Goal: Transaction & Acquisition: Purchase product/service

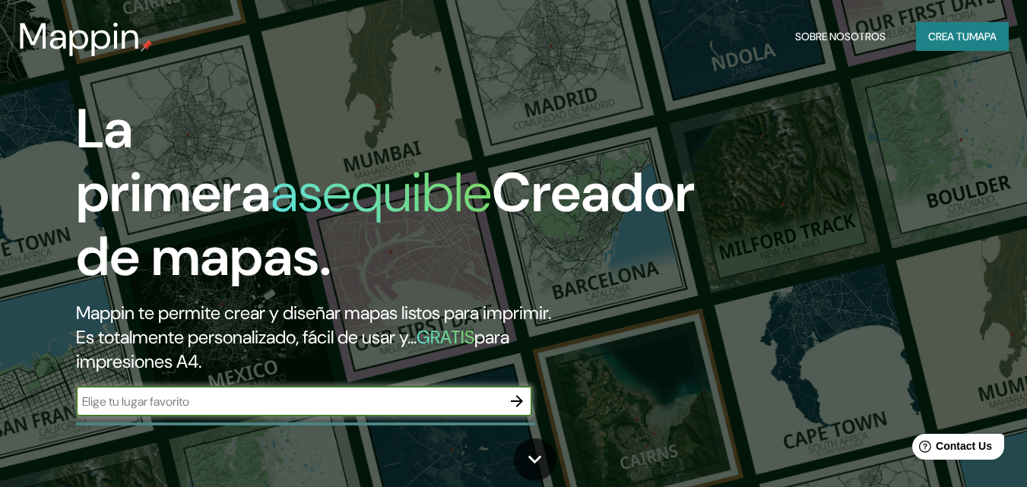
click at [209, 401] on input "text" at bounding box center [289, 401] width 426 height 17
type input "valparaiso [GEOGRAPHIC_DATA]"
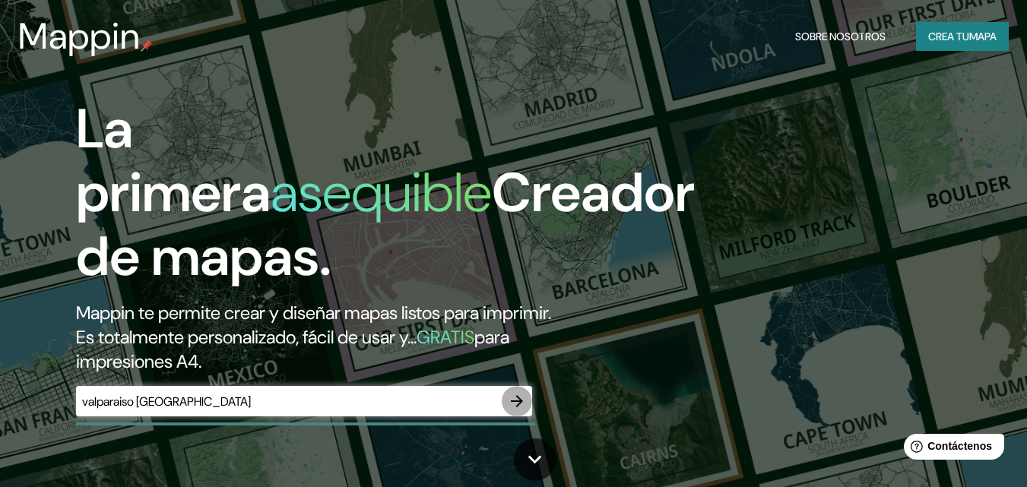
click at [521, 399] on icon "button" at bounding box center [517, 401] width 18 height 18
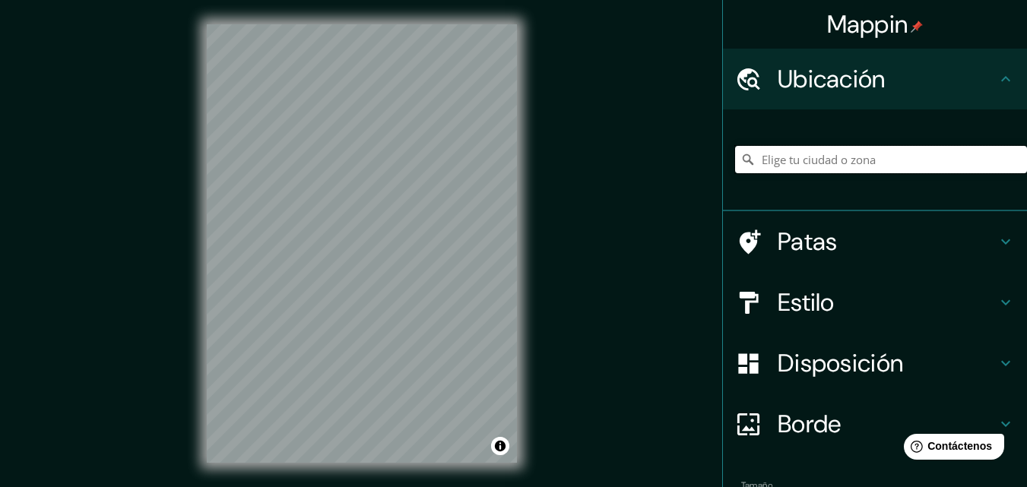
click at [892, 159] on input "Elige tu ciudad o zona" at bounding box center [881, 159] width 292 height 27
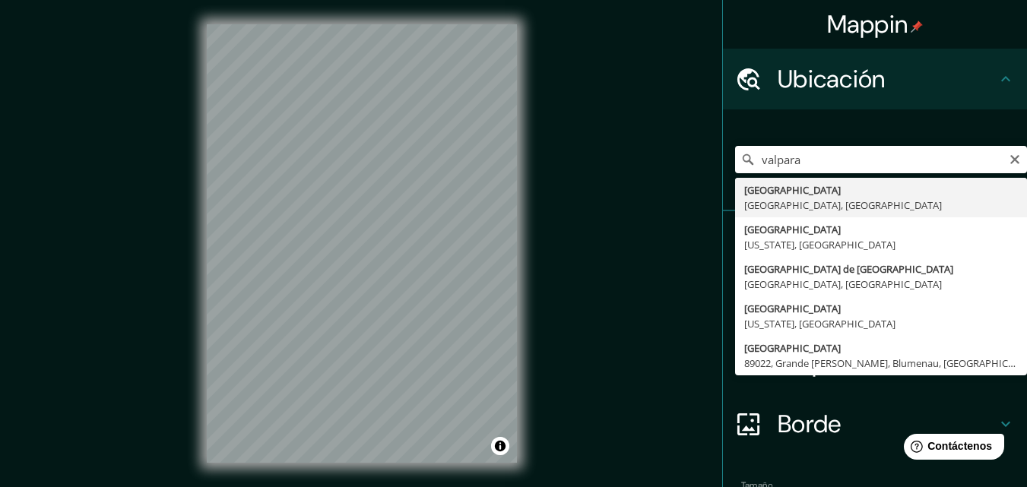
type input "Valparaíso, Región de Valparaíso, Chile"
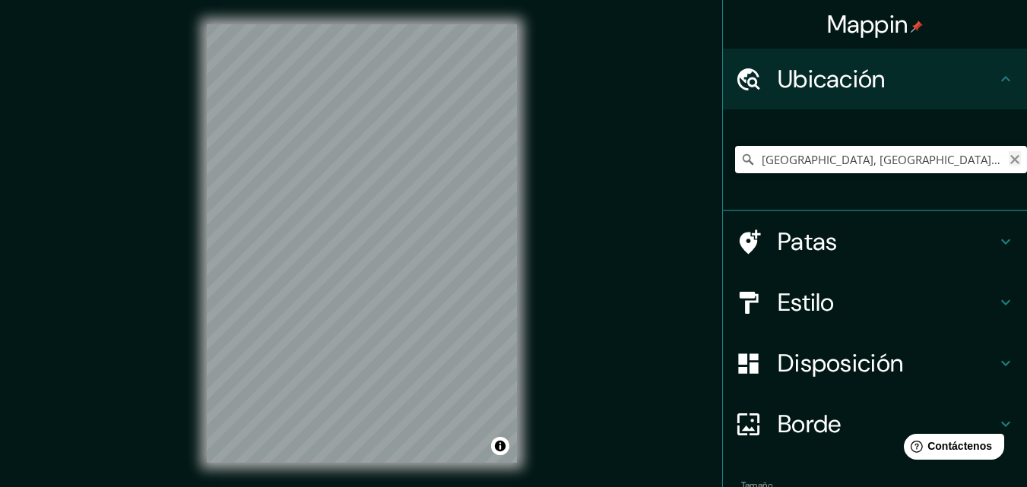
click at [1009, 164] on icon "Claro" at bounding box center [1015, 160] width 12 height 12
click at [854, 157] on input "Elige tu ciudad o zona" at bounding box center [881, 159] width 292 height 27
paste input "Elsa [STREET_ADDRESS][PERSON_NAME]"
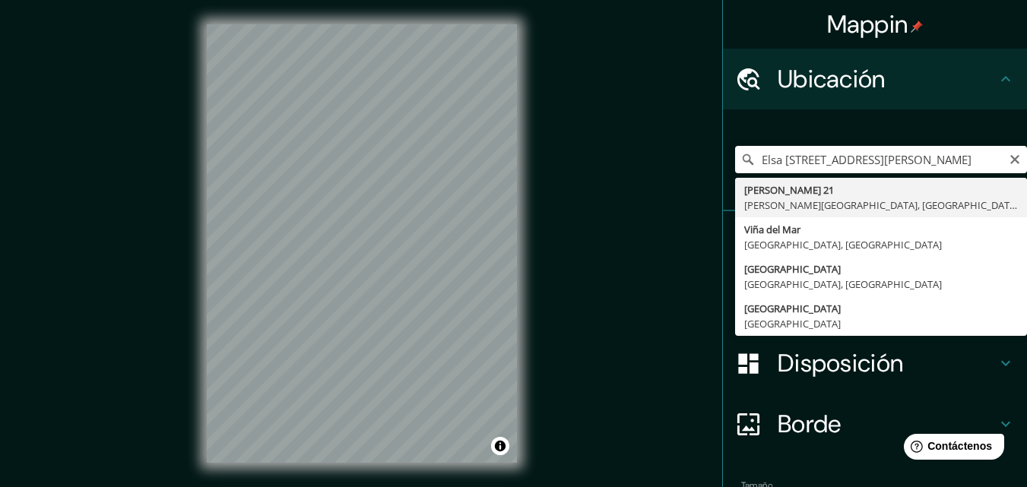
type input "Elsa [STREET_ADDRESS][PERSON_NAME]"
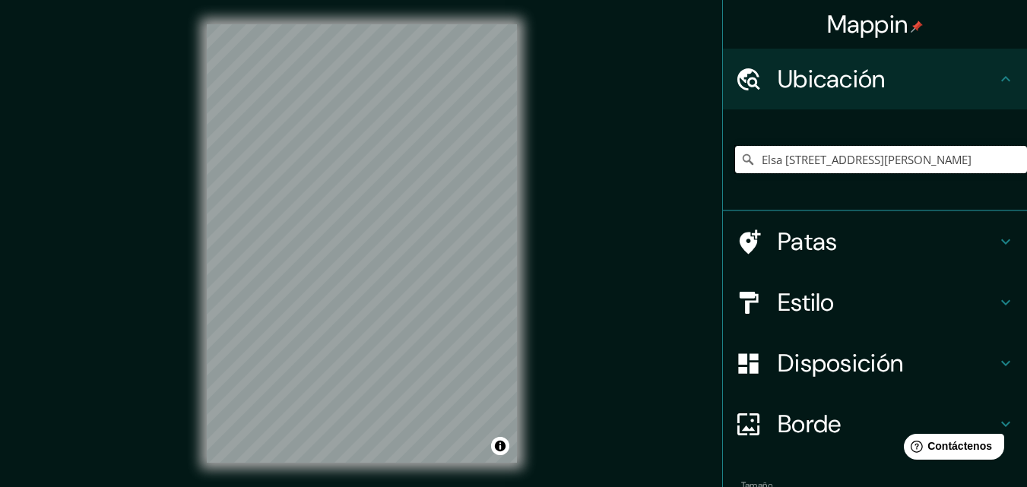
scroll to position [0, 0]
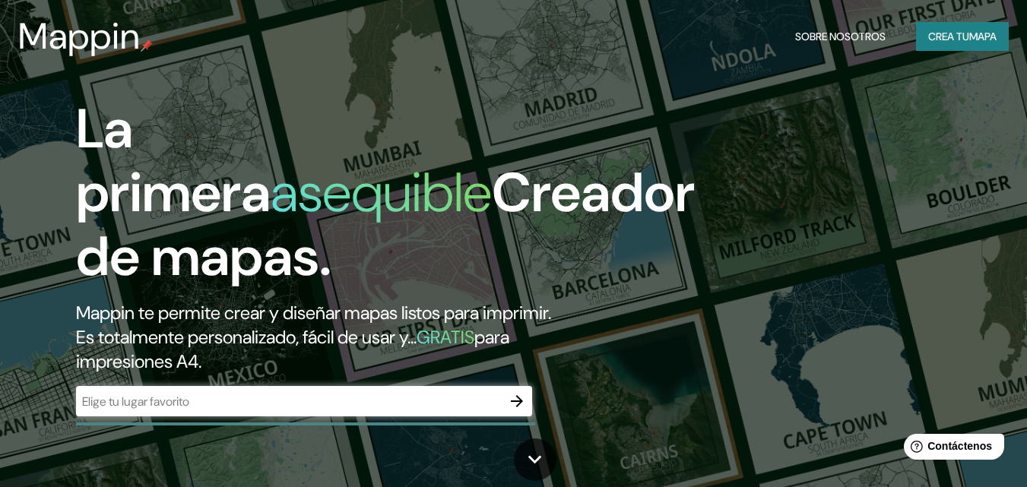
drag, startPoint x: 175, startPoint y: 388, endPoint x: 125, endPoint y: 398, distance: 51.1
click at [125, 398] on input "text" at bounding box center [289, 401] width 426 height 17
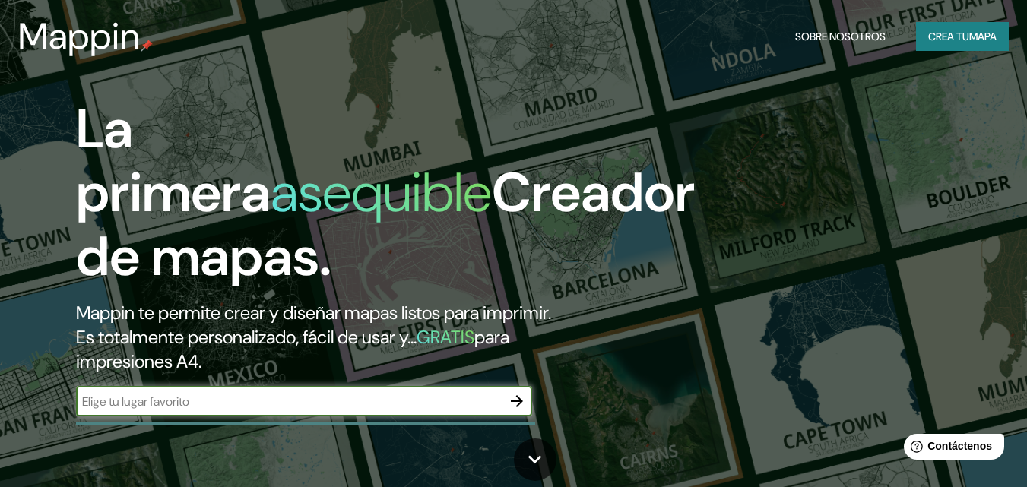
paste input "Elsa [STREET_ADDRESS][PERSON_NAME]"
type input "Elsa [STREET_ADDRESS][PERSON_NAME]"
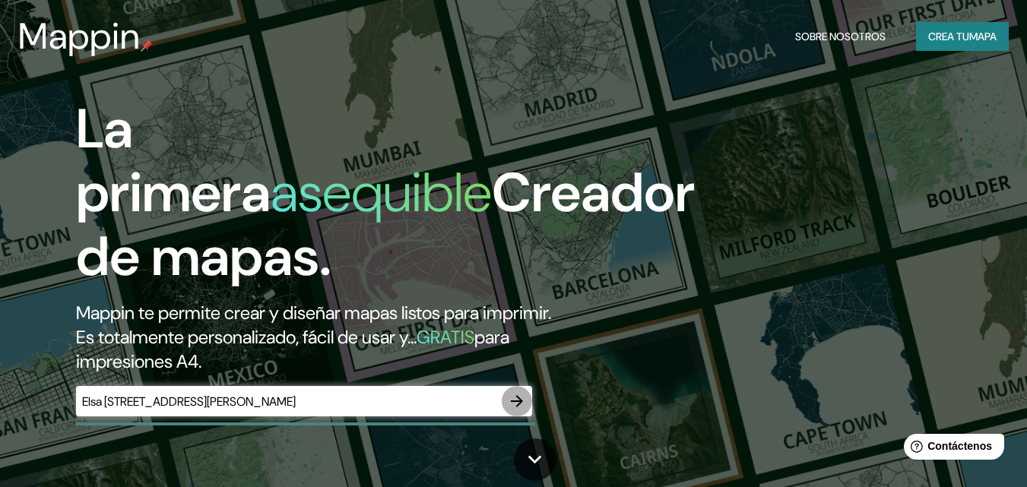
click at [517, 400] on icon "button" at bounding box center [517, 401] width 18 height 18
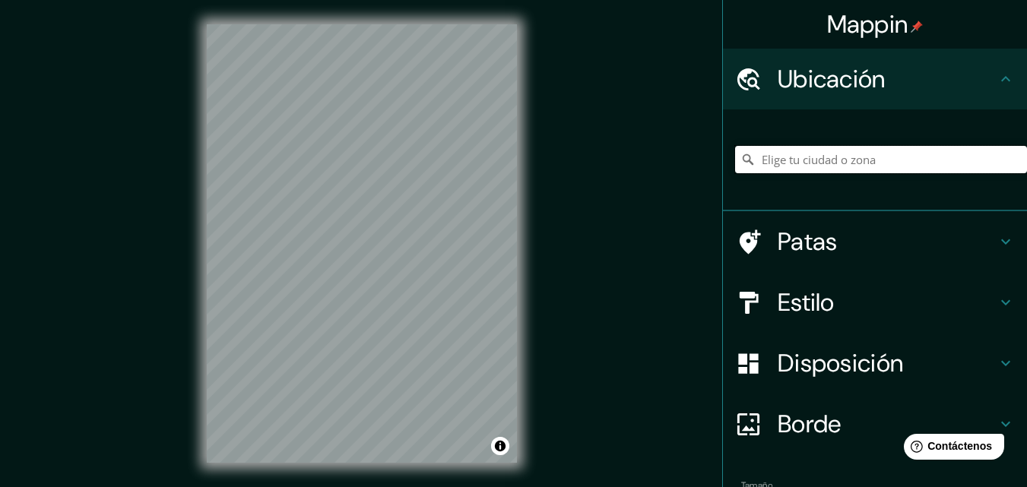
paste input "Elsa [STREET_ADDRESS][PERSON_NAME]"
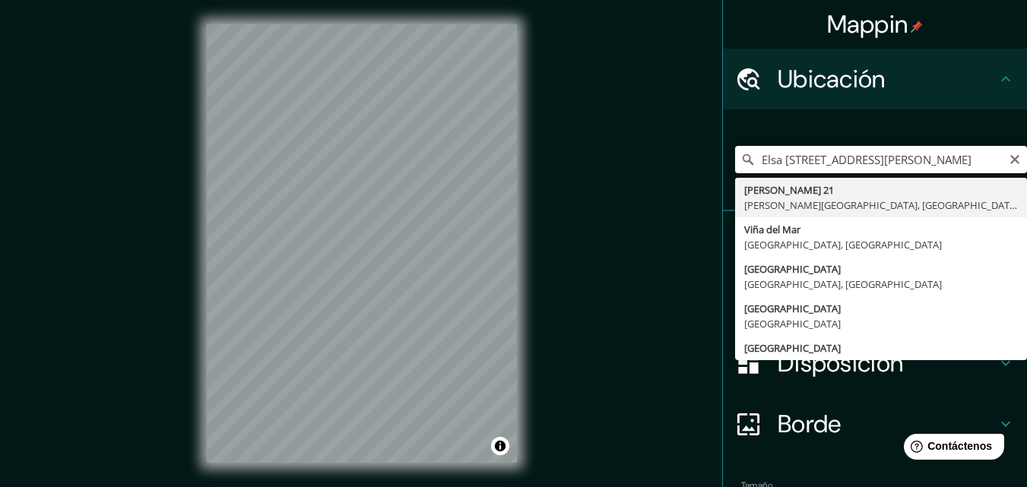
type input "Elsa [STREET_ADDRESS][PERSON_NAME]"
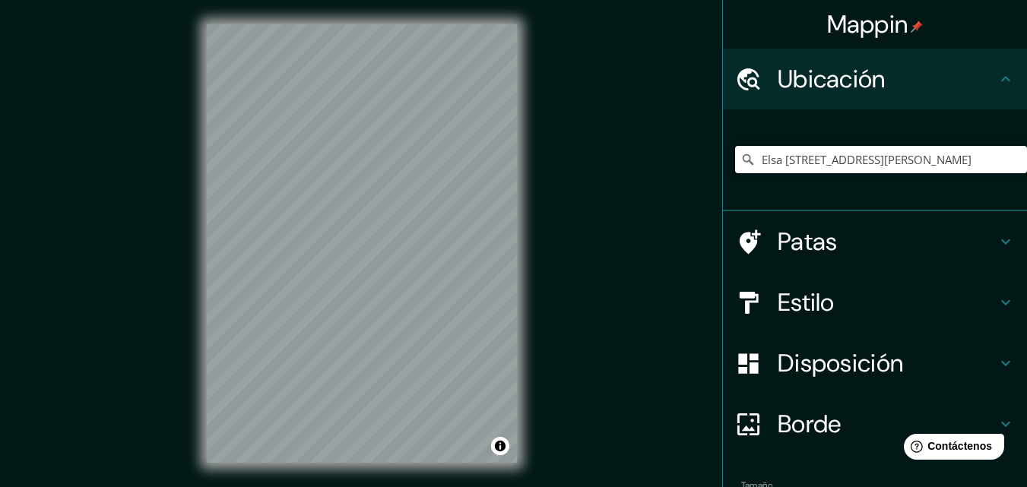
scroll to position [0, 0]
click at [809, 233] on font "Patas" at bounding box center [808, 242] width 60 height 32
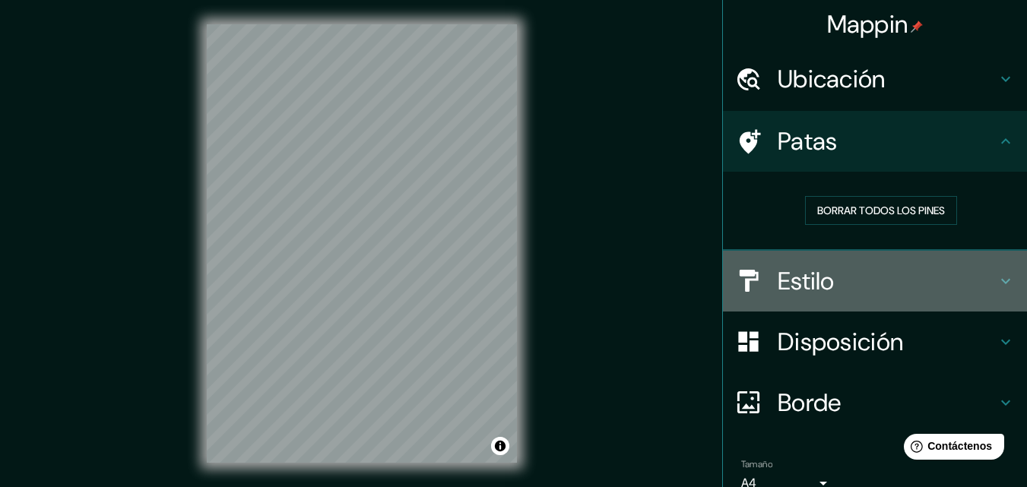
click at [812, 275] on font "Estilo" at bounding box center [806, 281] width 57 height 32
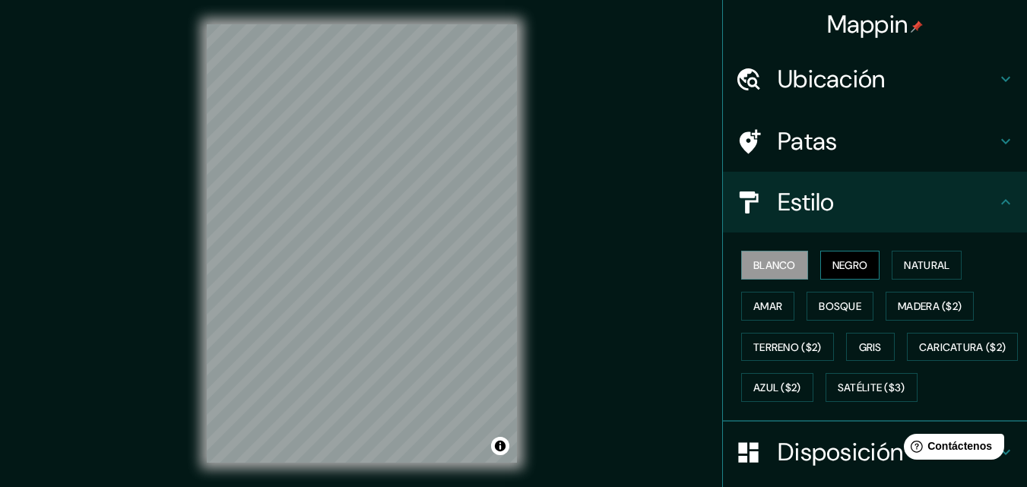
click at [836, 265] on font "Negro" at bounding box center [850, 265] width 36 height 14
click at [911, 268] on font "Natural" at bounding box center [927, 265] width 46 height 14
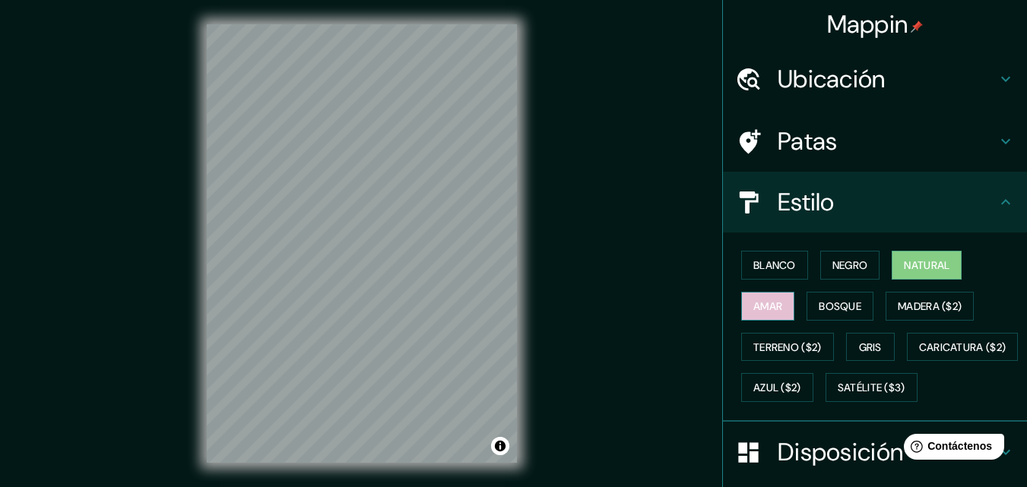
click at [753, 310] on font "Amar" at bounding box center [767, 307] width 29 height 14
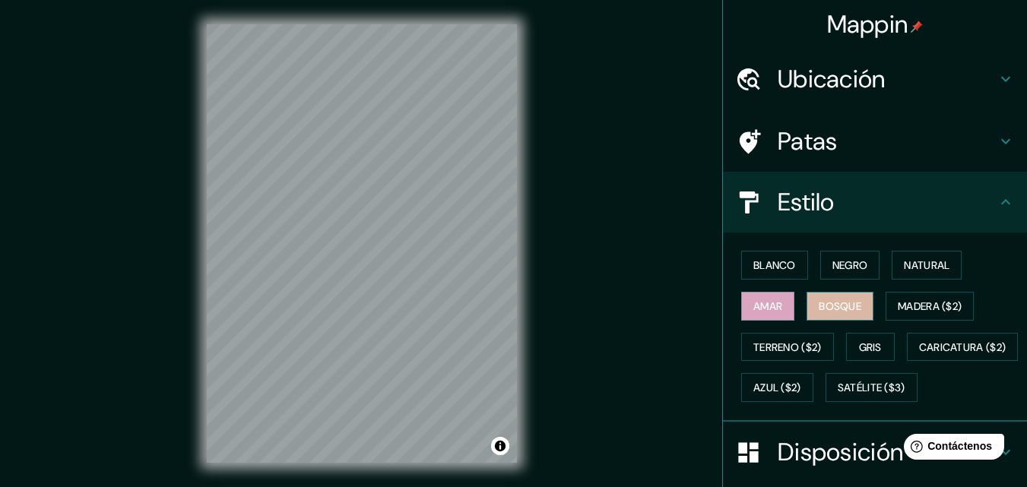
click at [820, 309] on font "Bosque" at bounding box center [840, 307] width 43 height 14
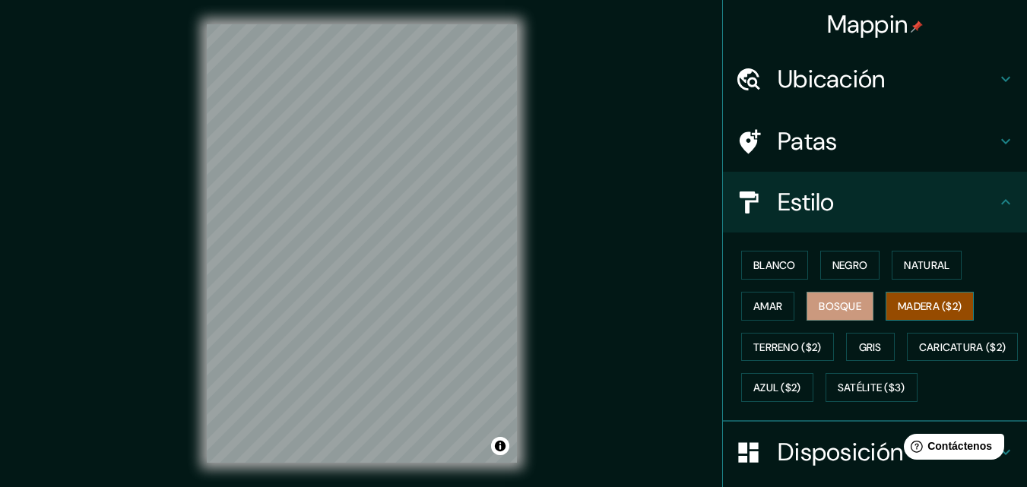
click at [910, 300] on font "Madera ($2)" at bounding box center [930, 307] width 64 height 14
click at [873, 338] on font "Gris" at bounding box center [870, 348] width 23 height 20
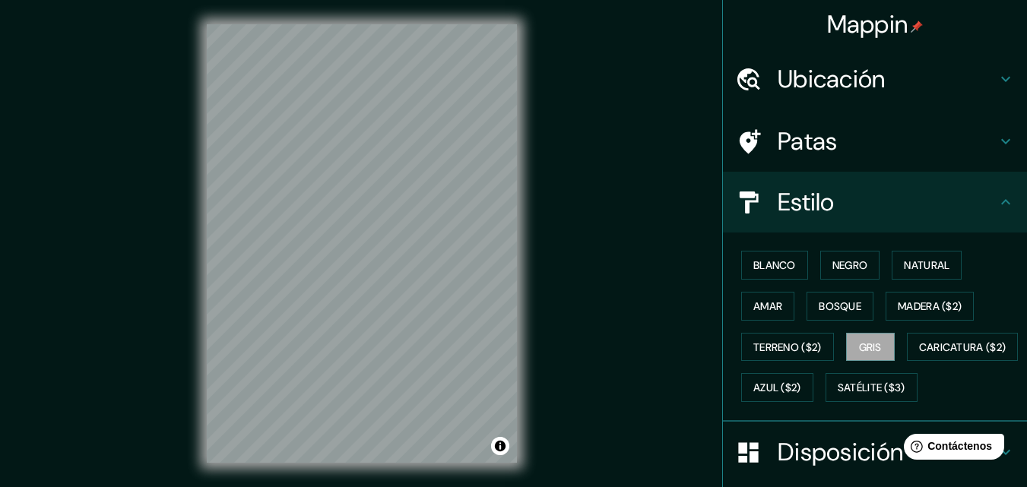
scroll to position [76, 0]
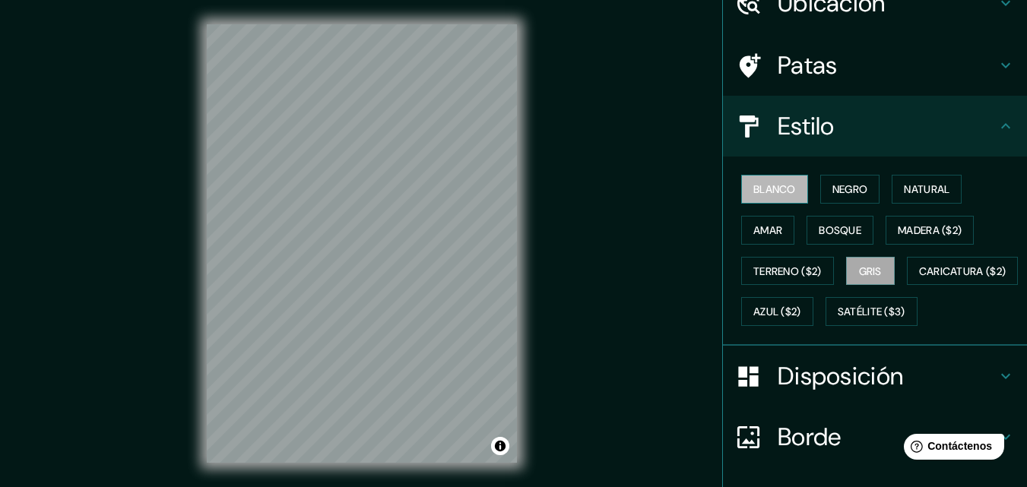
click at [759, 189] on font "Blanco" at bounding box center [774, 189] width 43 height 14
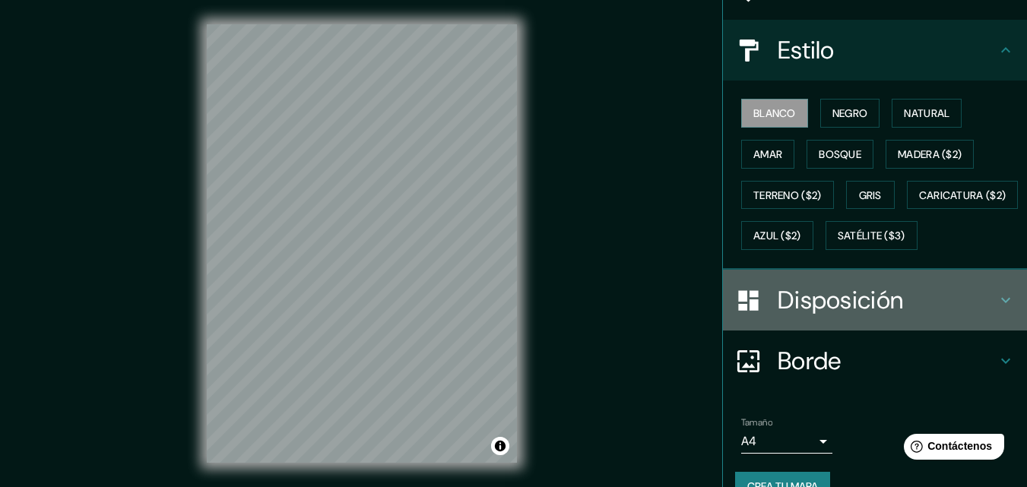
click at [796, 316] on font "Disposición" at bounding box center [840, 300] width 125 height 32
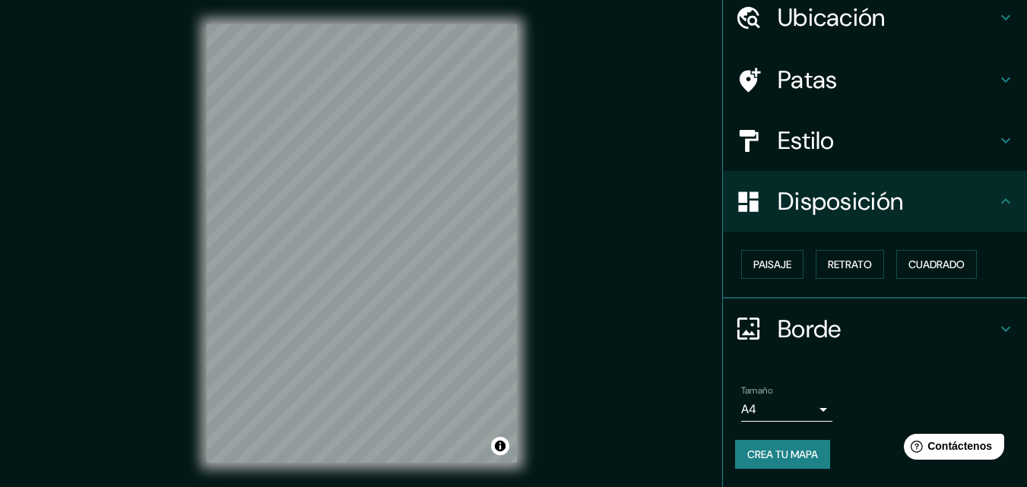
scroll to position [61, 0]
click at [784, 262] on button "Paisaje" at bounding box center [772, 265] width 62 height 29
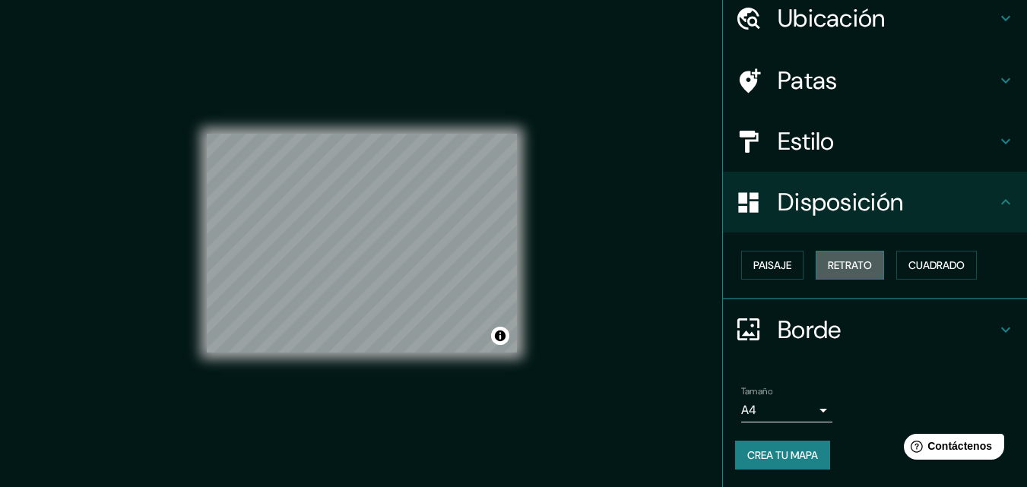
click at [861, 274] on font "Retrato" at bounding box center [850, 265] width 44 height 20
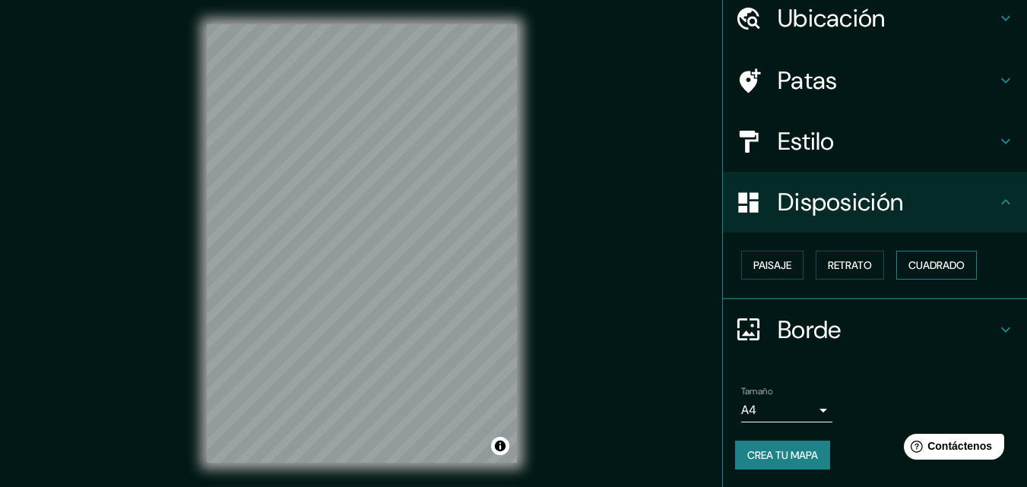
click at [947, 267] on font "Cuadrado" at bounding box center [936, 265] width 56 height 14
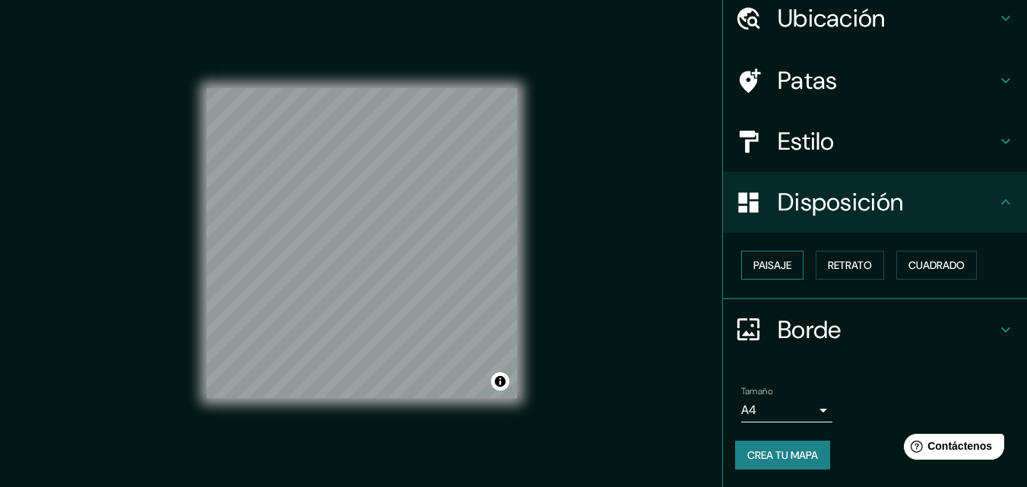
click at [754, 268] on font "Paisaje" at bounding box center [772, 265] width 38 height 14
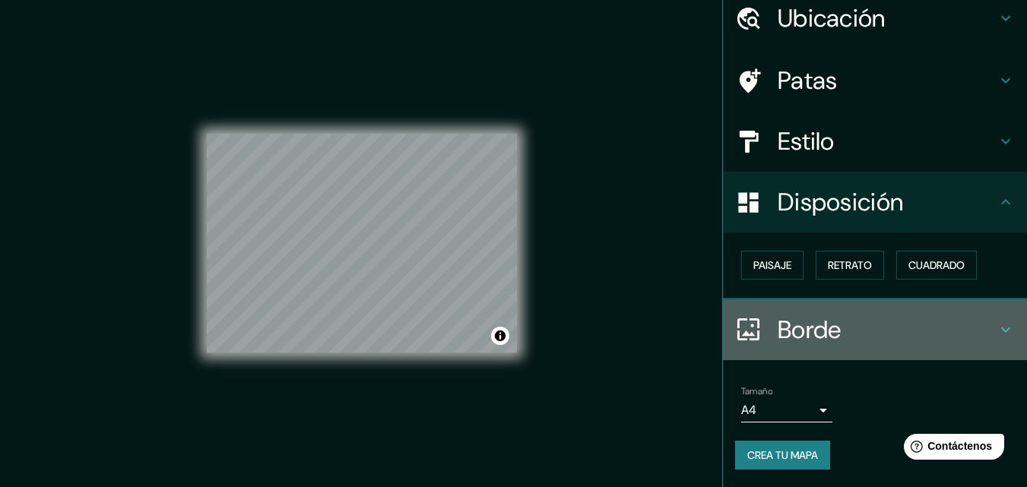
click at [843, 343] on h4 "Borde" at bounding box center [887, 330] width 219 height 30
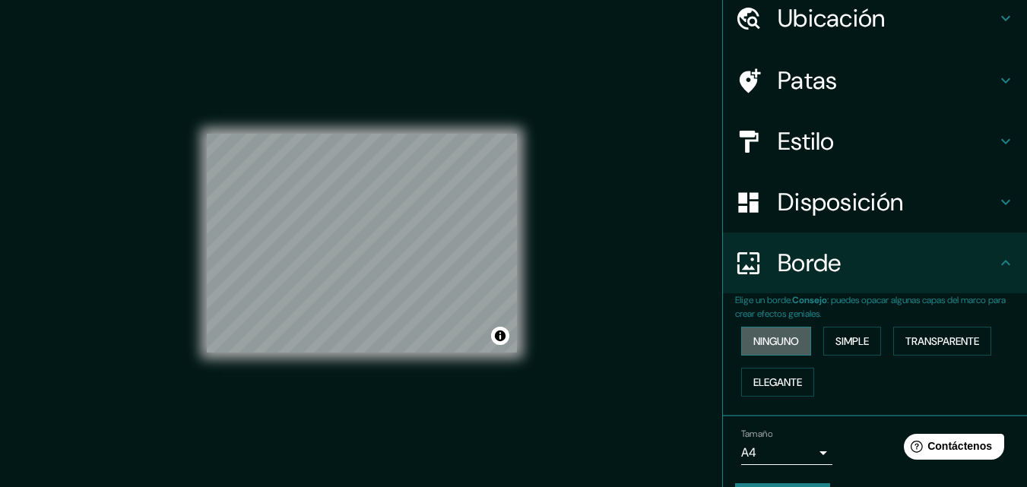
click at [756, 342] on font "Ninguno" at bounding box center [776, 341] width 46 height 14
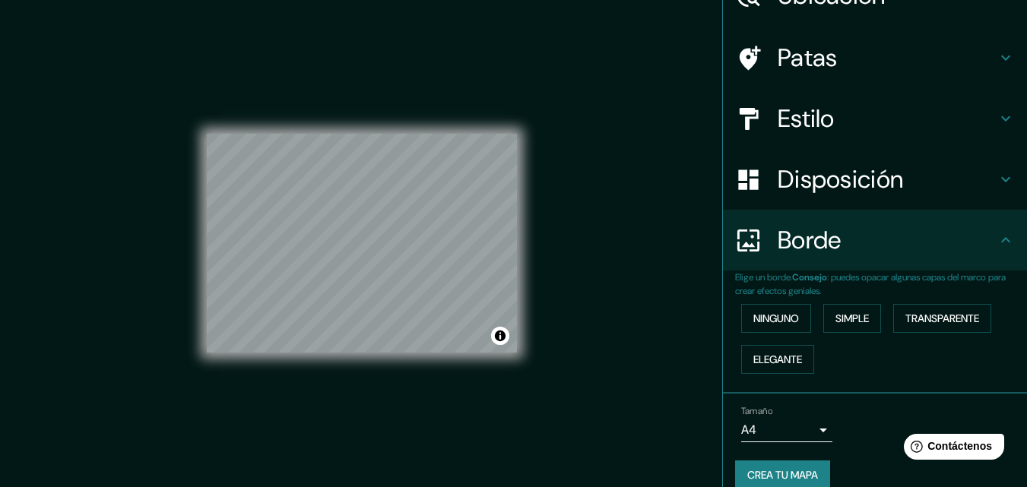
scroll to position [103, 0]
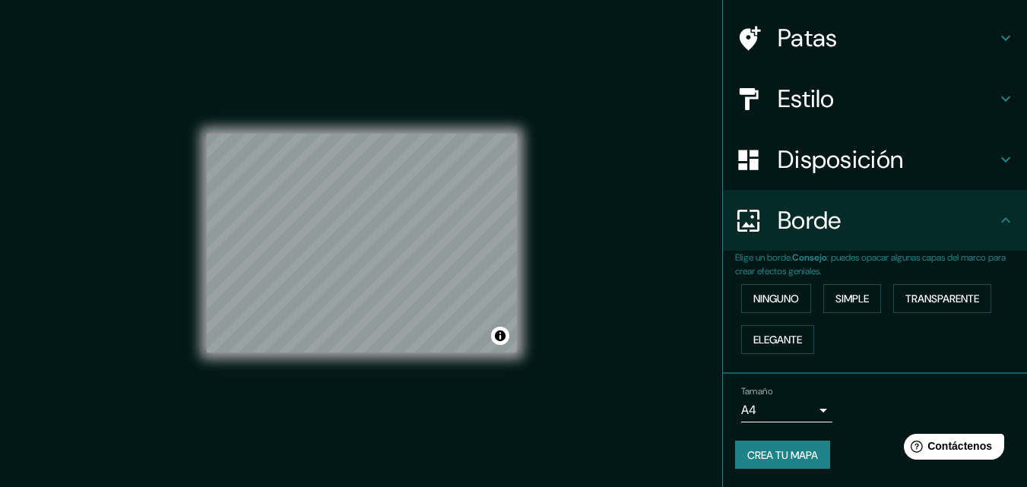
click at [795, 407] on body "Mappin Ubicación Elsa [STREET_ADDRESS][PERSON_NAME] Patas Estilo Disposición Bo…" at bounding box center [513, 243] width 1027 height 487
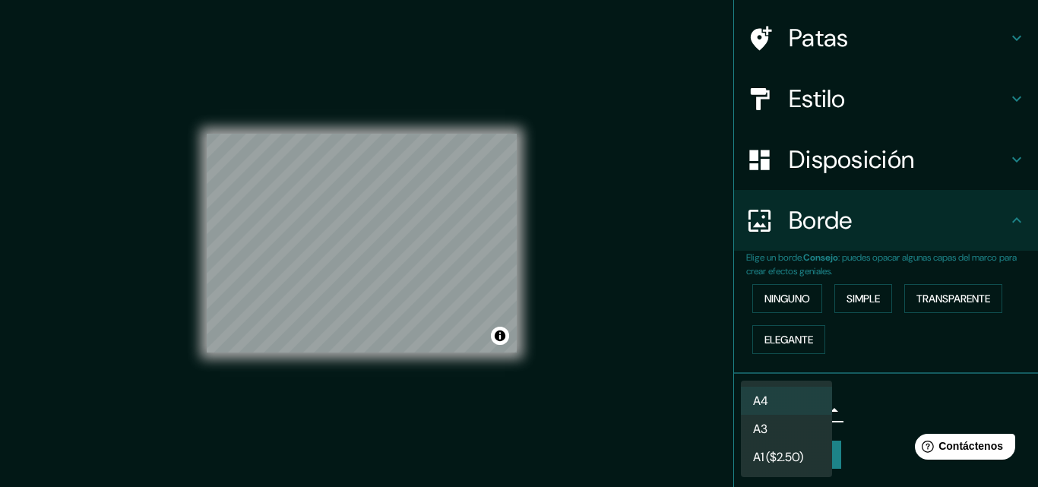
click at [853, 400] on div at bounding box center [519, 243] width 1038 height 487
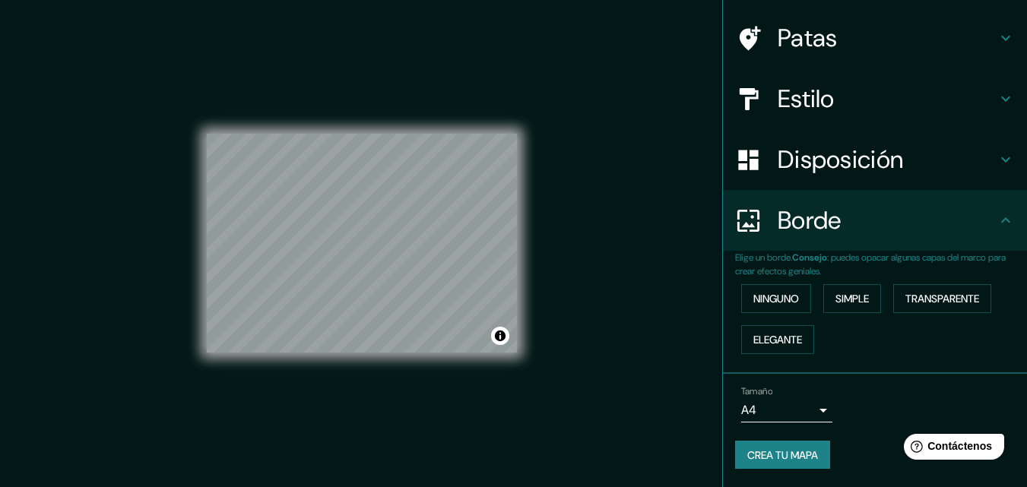
click at [747, 460] on font "Crea tu mapa" at bounding box center [782, 456] width 71 height 14
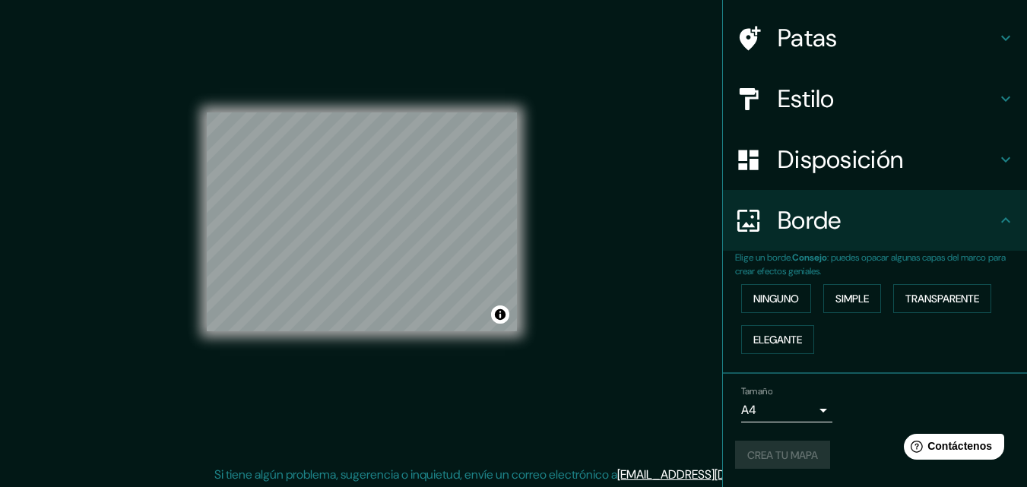
scroll to position [24, 0]
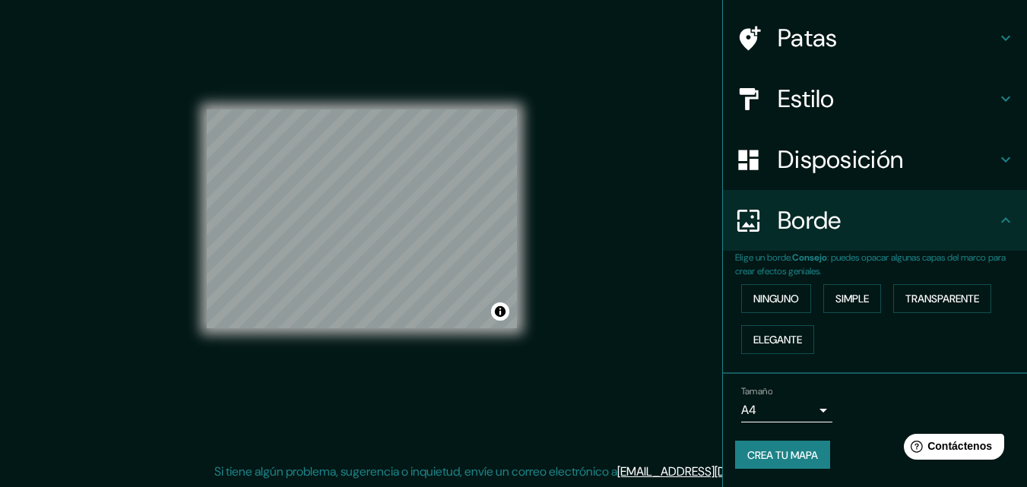
click at [747, 461] on font "Crea tu mapa" at bounding box center [782, 456] width 71 height 14
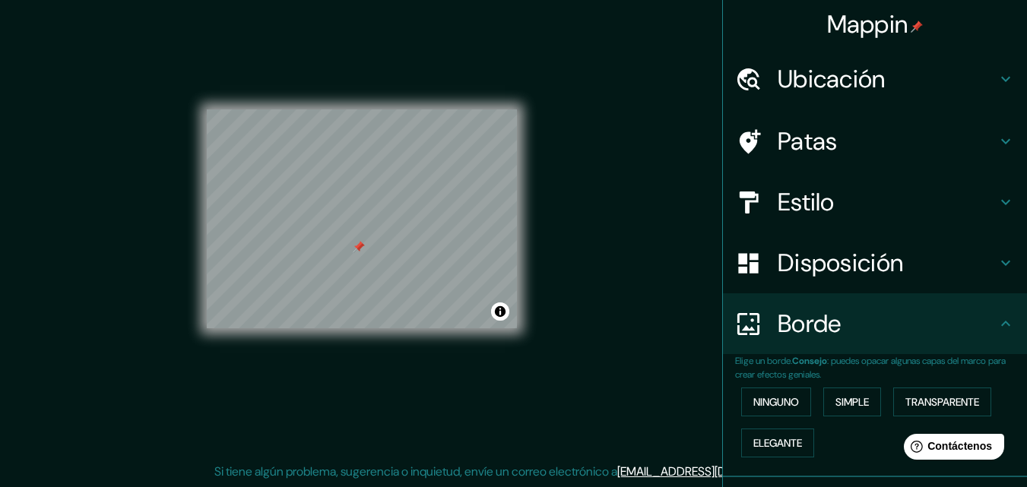
scroll to position [103, 0]
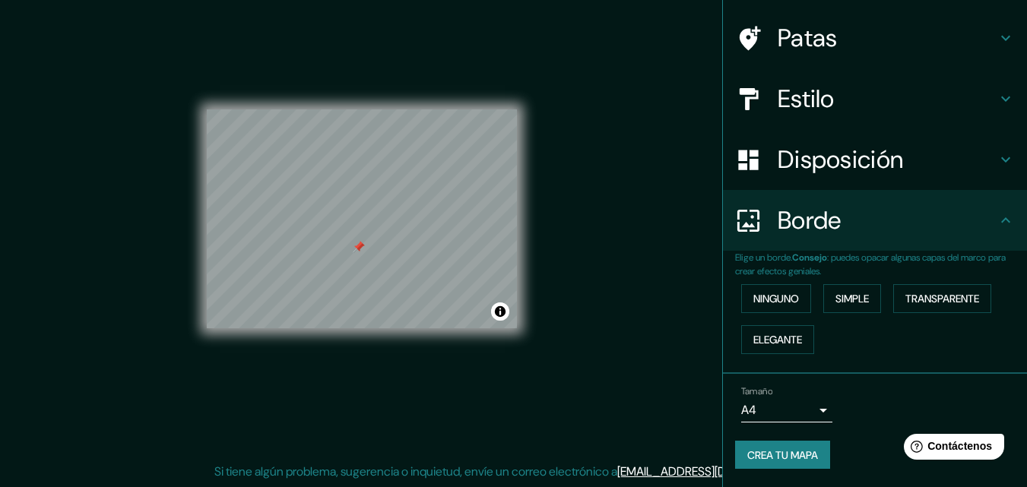
drag, startPoint x: 1021, startPoint y: 309, endPoint x: 79, endPoint y: 17, distance: 985.8
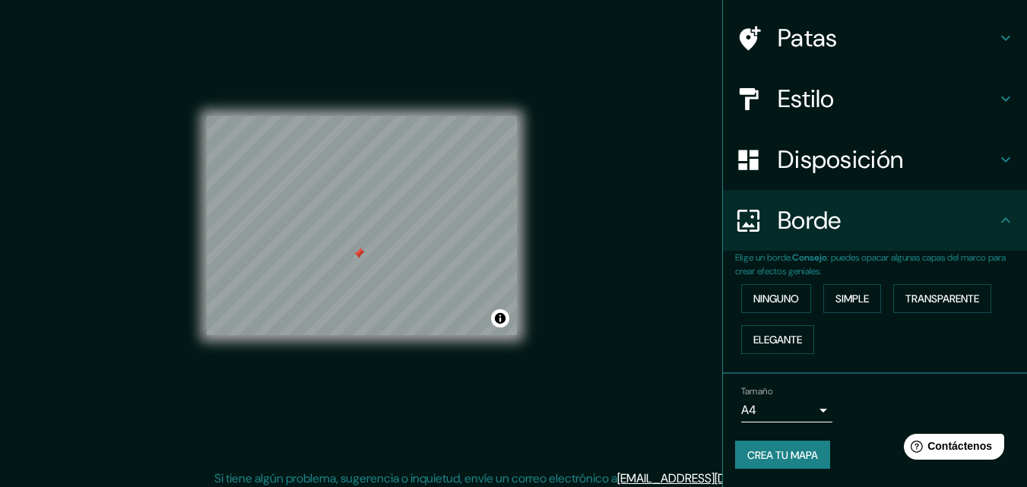
scroll to position [24, 0]
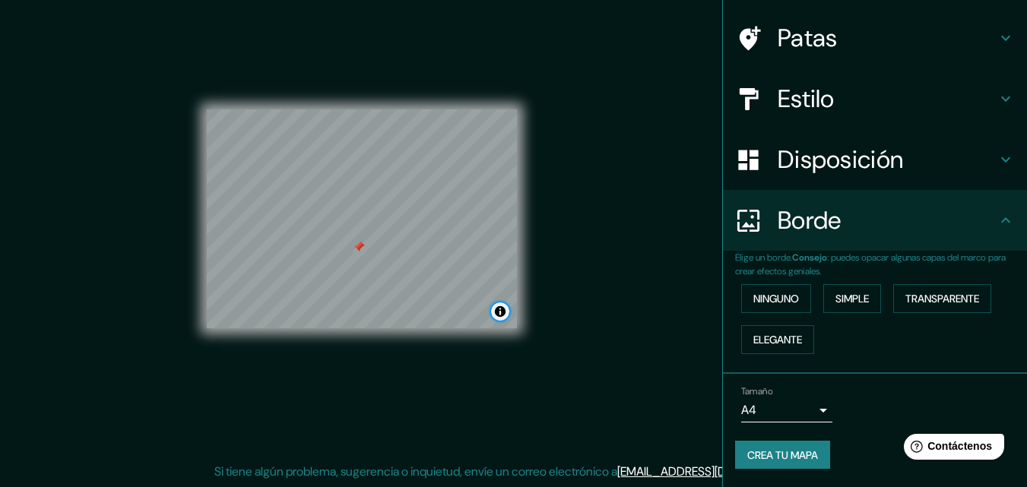
click at [496, 310] on button "Activar o desactivar atribución" at bounding box center [500, 312] width 18 height 18
click at [737, 466] on button "Crea tu mapa" at bounding box center [782, 455] width 95 height 29
click at [785, 461] on div "Crea tu mapa" at bounding box center [875, 455] width 280 height 29
drag, startPoint x: 359, startPoint y: 249, endPoint x: 379, endPoint y: 277, distance: 35.0
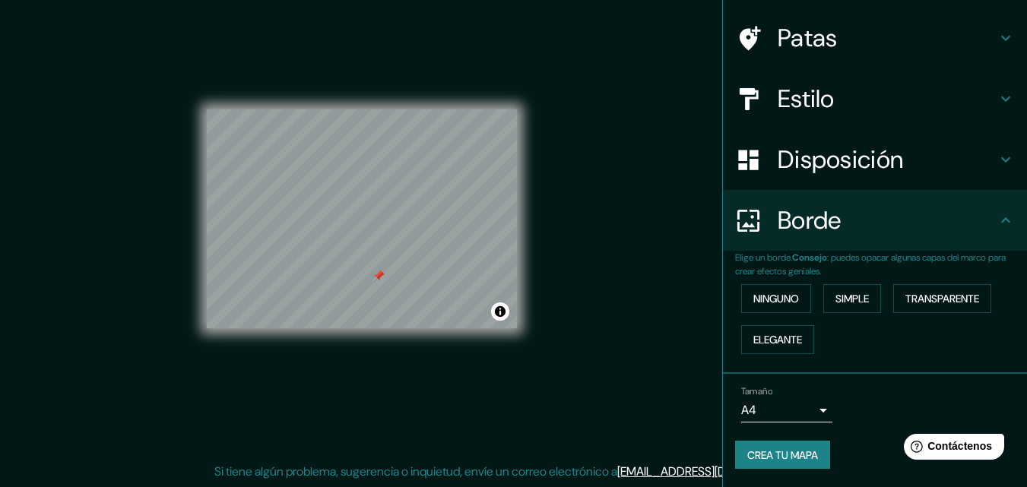
click at [379, 277] on div at bounding box center [378, 276] width 12 height 12
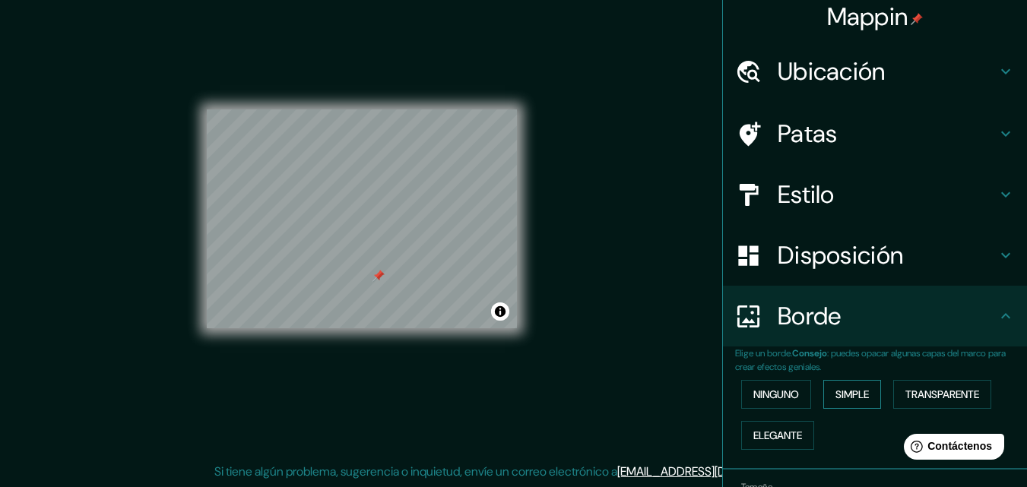
scroll to position [0, 0]
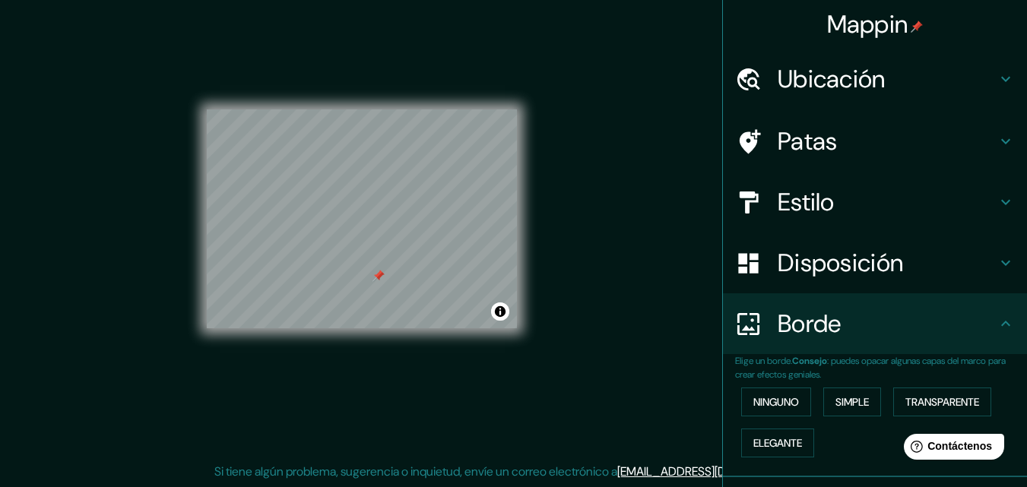
click at [830, 154] on h4 "Patas" at bounding box center [887, 141] width 219 height 30
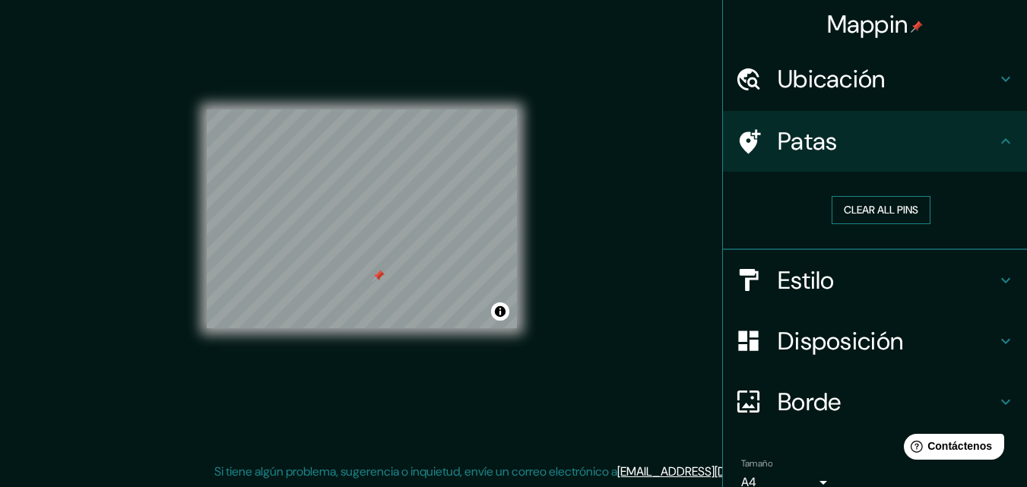
click at [867, 215] on button "Clear all pins" at bounding box center [881, 210] width 99 height 28
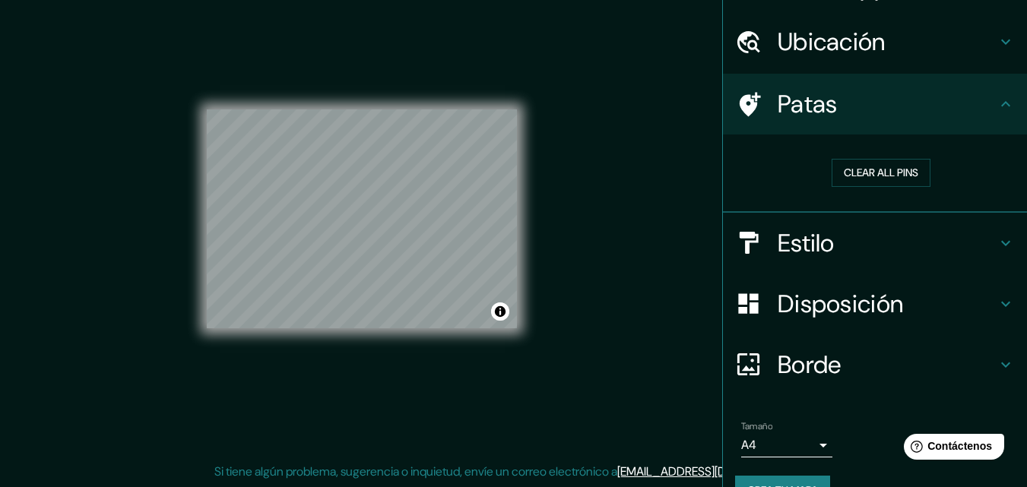
scroll to position [72, 0]
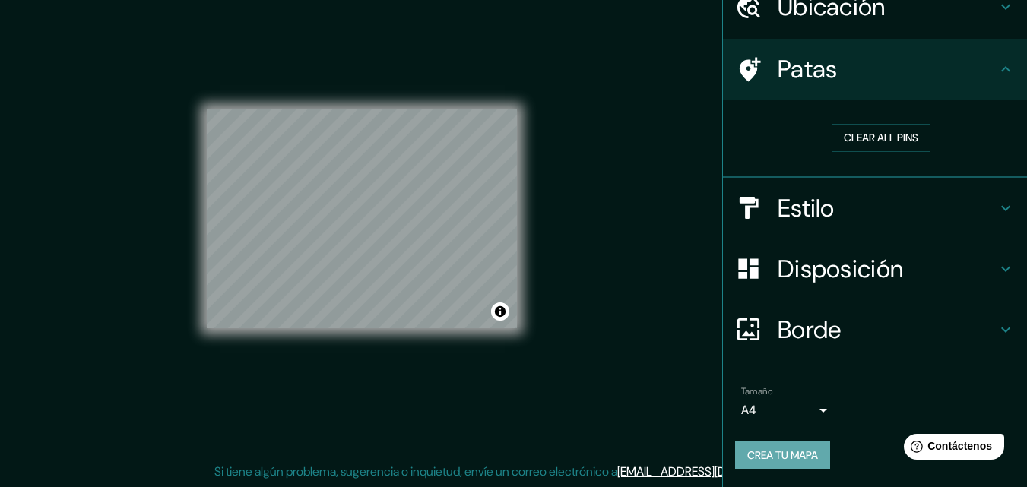
click at [766, 445] on font "Crea tu mapa" at bounding box center [782, 455] width 71 height 20
click at [564, 105] on div "Mappin Ubicación [PERSON_NAME][STREET_ADDRESS][PERSON_NAME] Patas Clear all pin…" at bounding box center [513, 232] width 1027 height 512
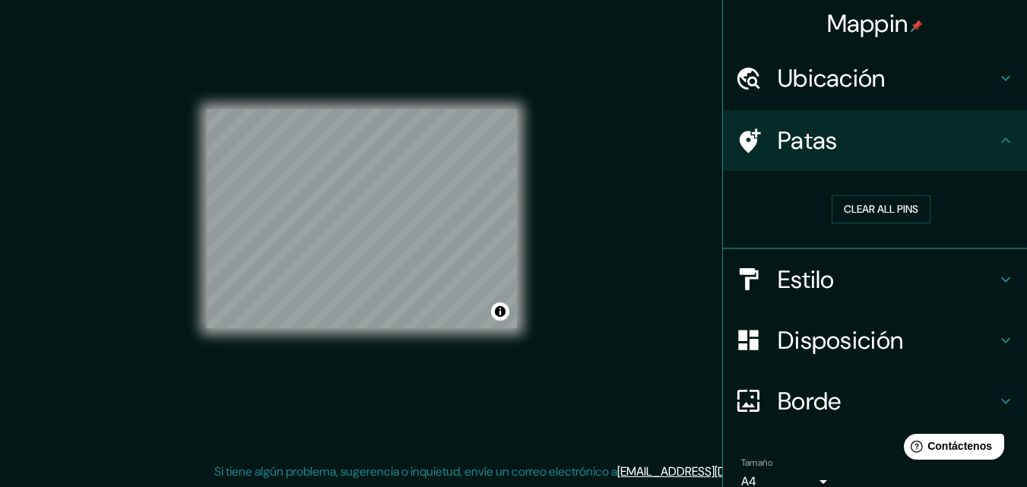
scroll to position [0, 0]
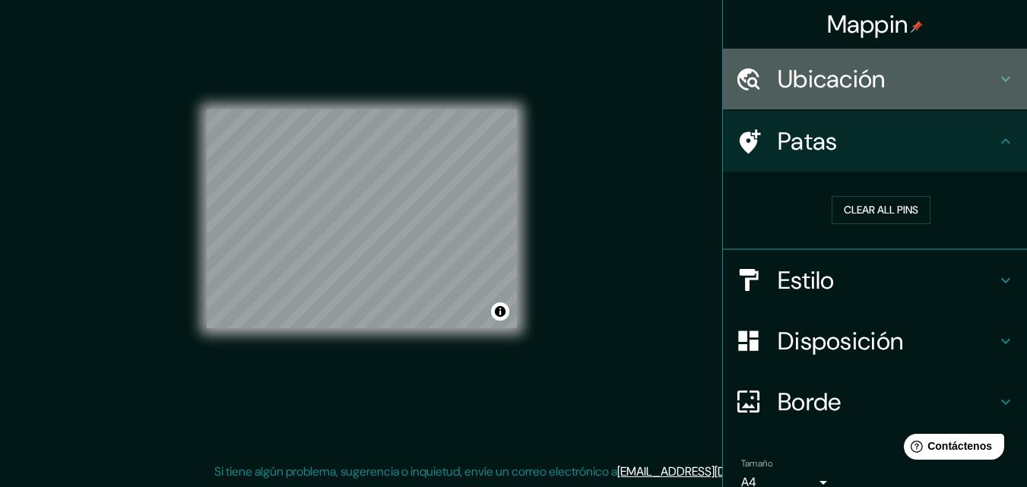
click at [794, 89] on font "Ubicación" at bounding box center [832, 79] width 108 height 32
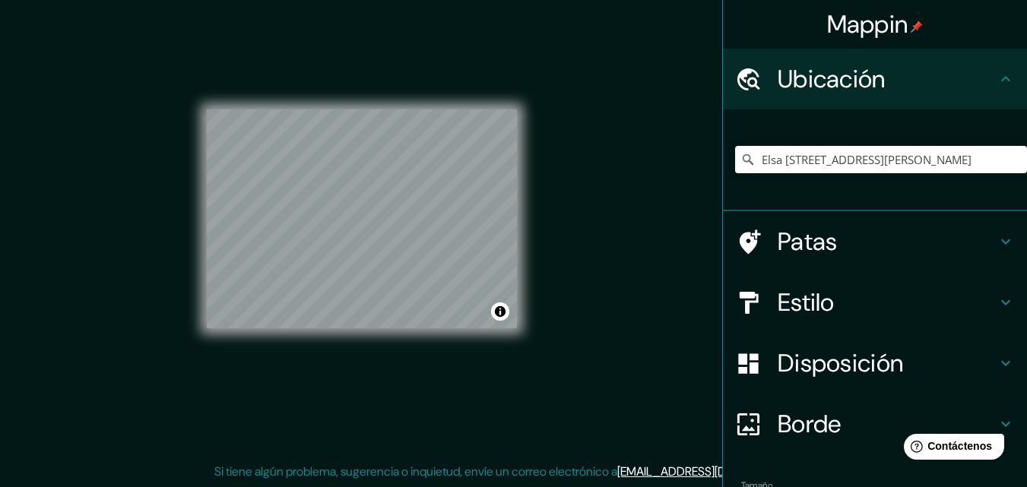
click at [778, 303] on font "Estilo" at bounding box center [806, 303] width 57 height 32
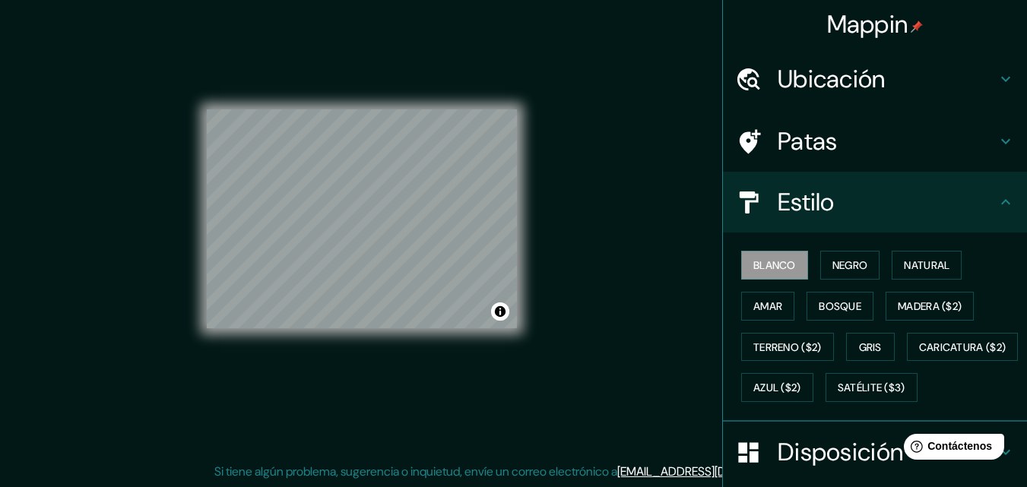
scroll to position [224, 0]
